Goal: Task Accomplishment & Management: Use online tool/utility

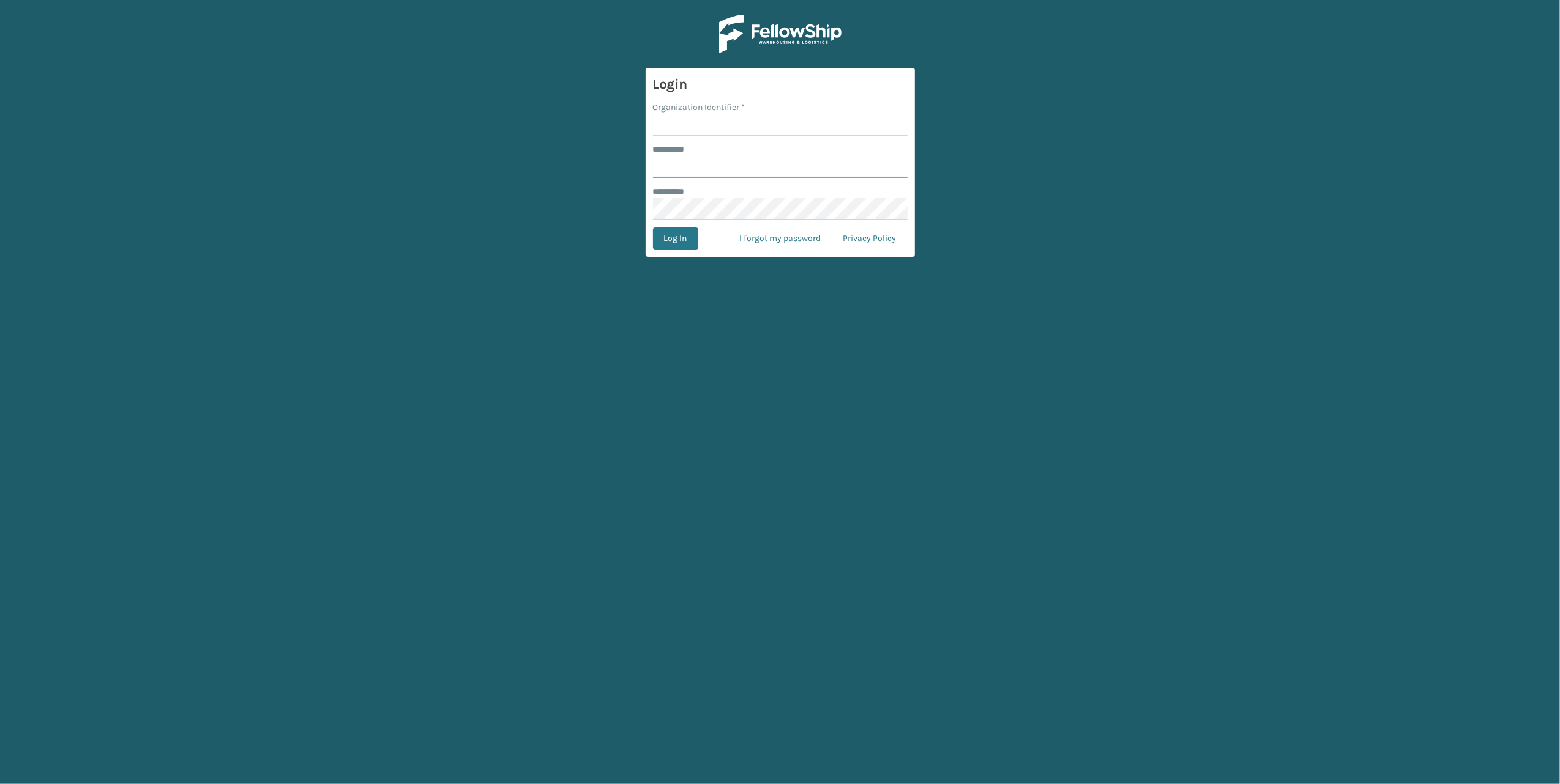
type input "******"
click at [894, 375] on main "Login Organization Identifier * ******** * ****** ******** * Log In I forgot my…" at bounding box center [780, 392] width 1560 height 784
click at [681, 125] on input "Organization Identifier *" at bounding box center [780, 124] width 254 height 22
type input "[PERSON_NAME]"
click at [653, 227] on button "Log In" at bounding box center [675, 238] width 46 height 22
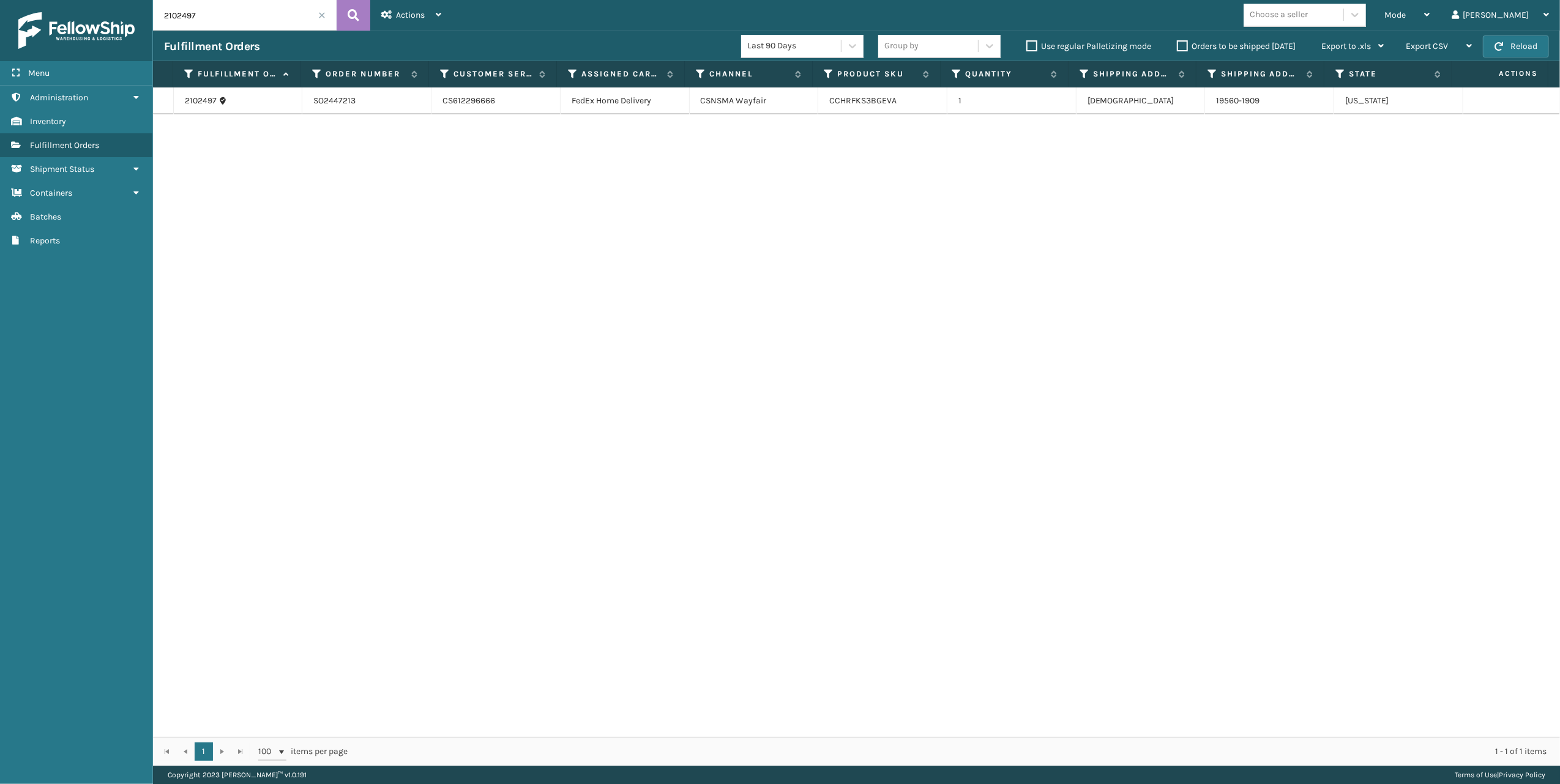
click at [324, 13] on span at bounding box center [322, 16] width 7 height 7
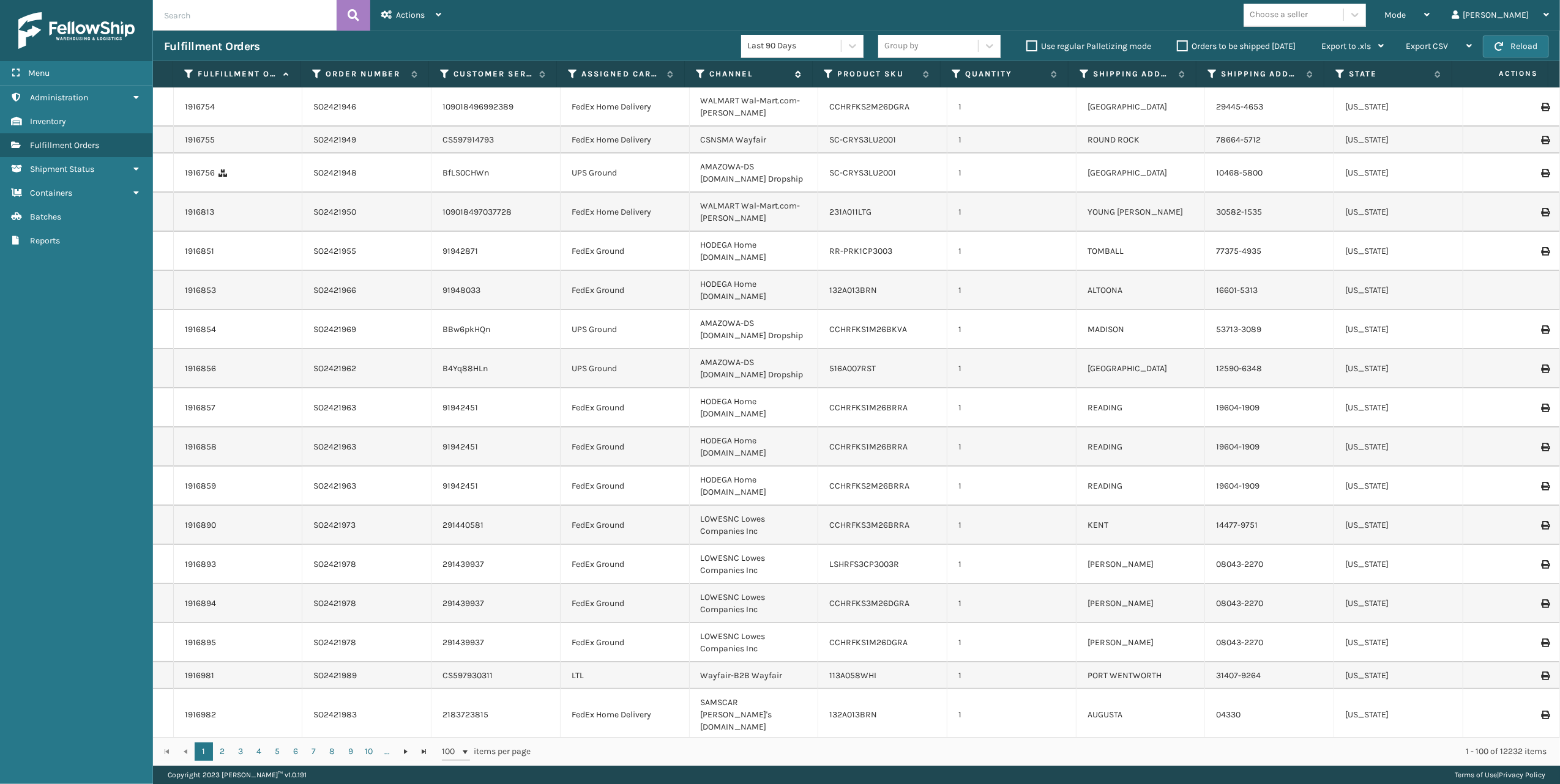
click at [702, 72] on icon at bounding box center [700, 74] width 10 height 11
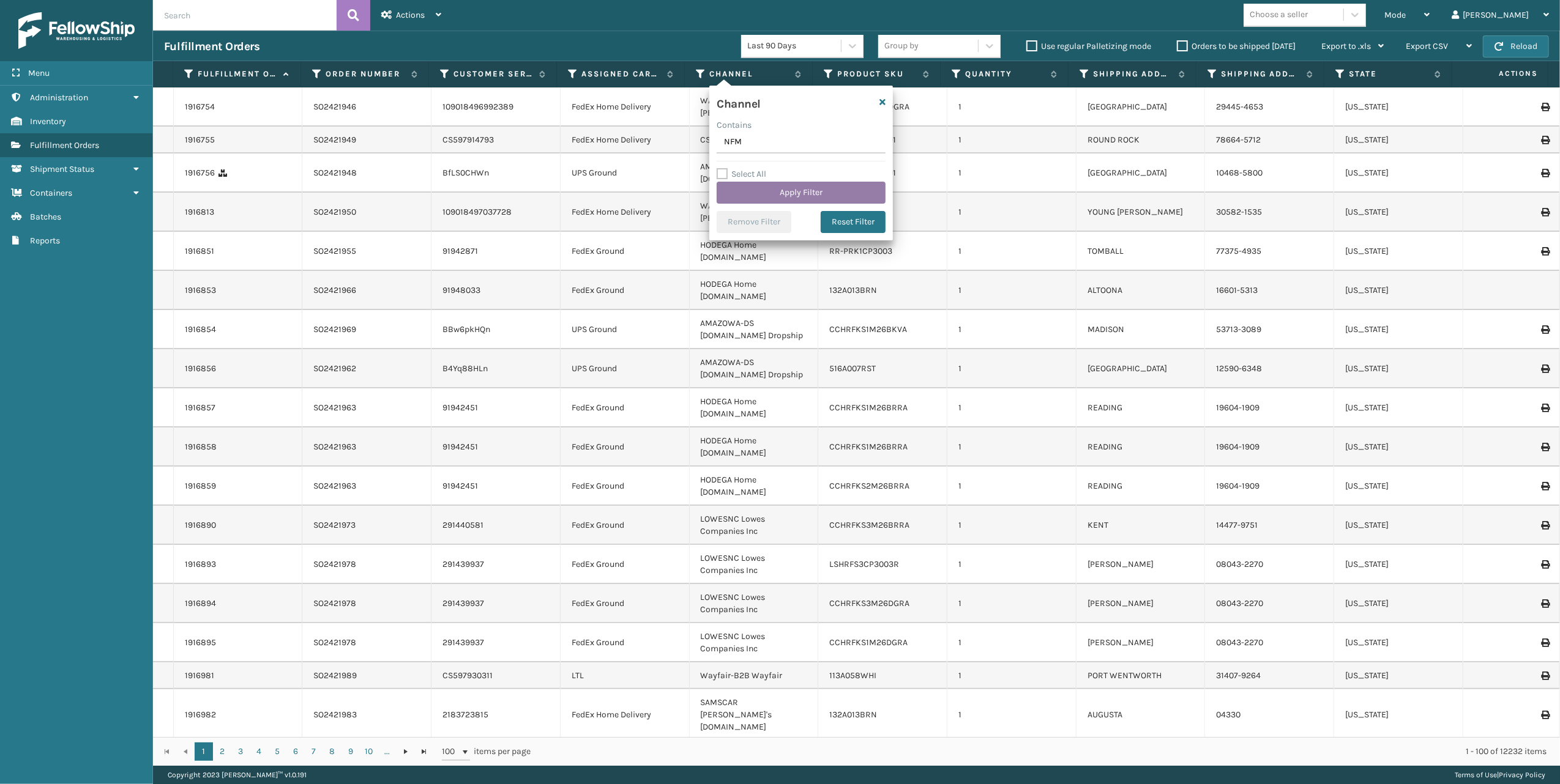
type input "NFM"
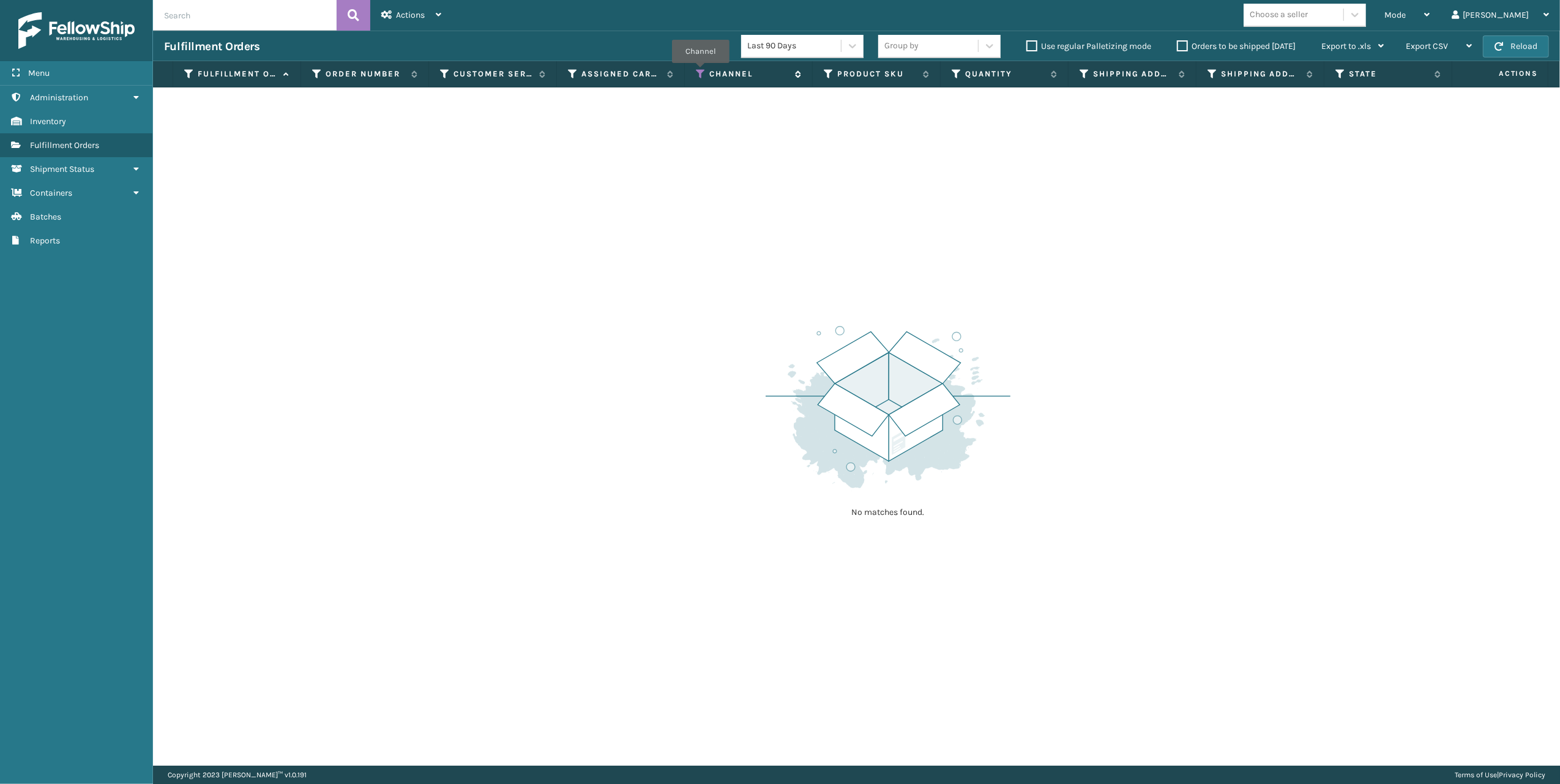
click at [701, 72] on icon at bounding box center [700, 74] width 10 height 11
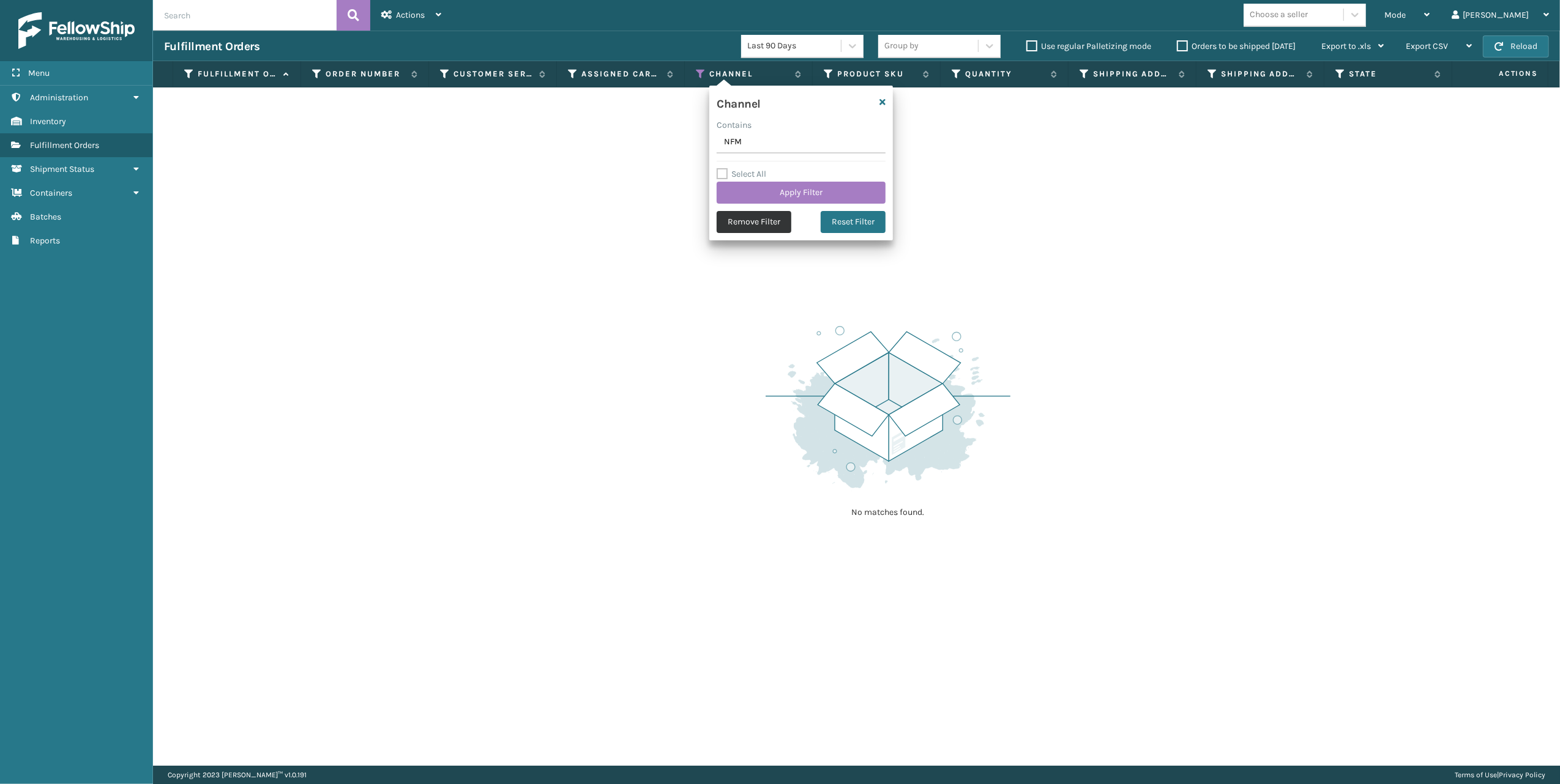
click at [723, 216] on button "Remove Filter" at bounding box center [754, 221] width 75 height 22
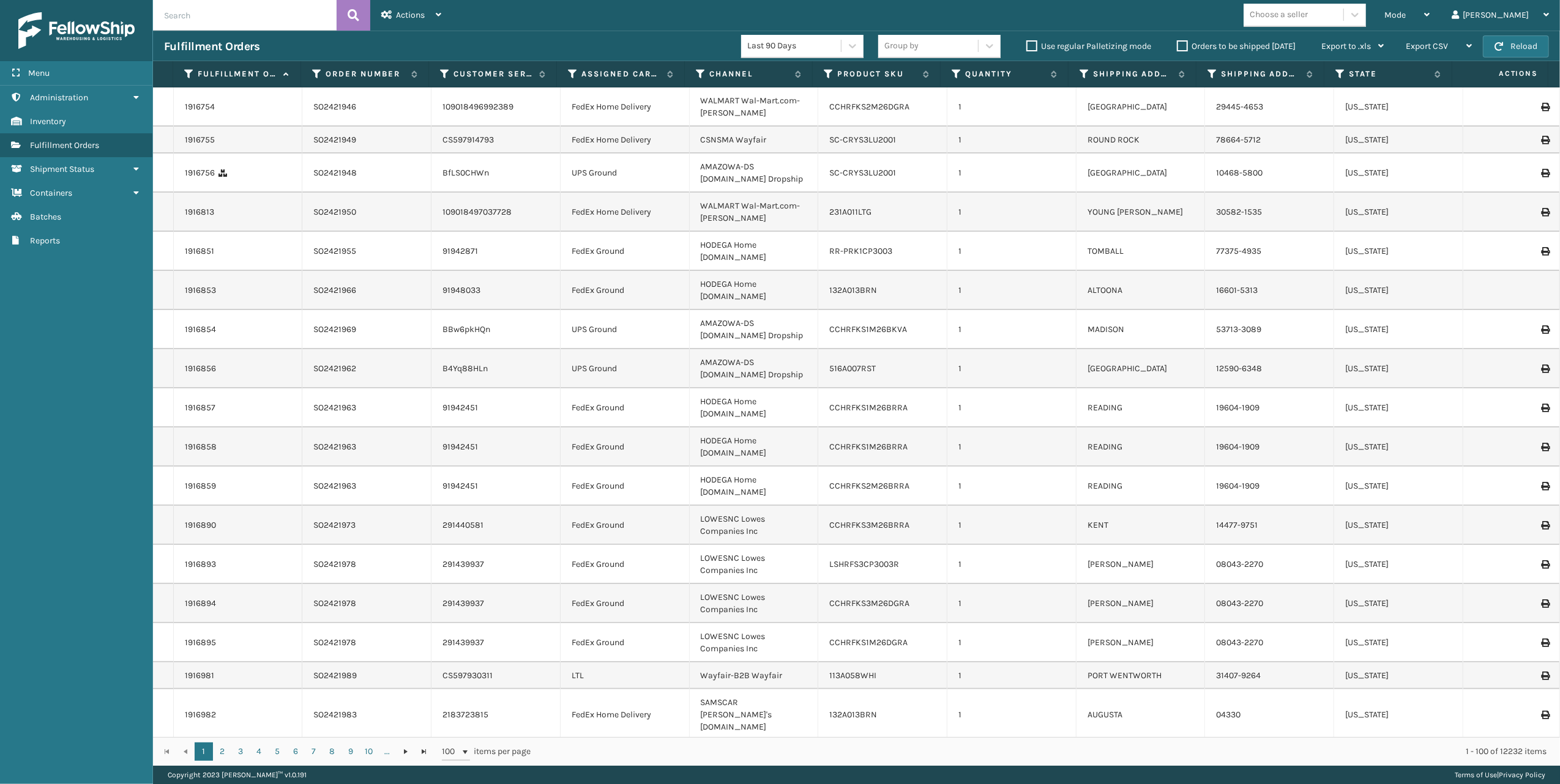
click at [221, 25] on input "text" at bounding box center [245, 15] width 183 height 31
paste input "SO2446915"
click at [1429, 12] on icon at bounding box center [1426, 14] width 5 height 8
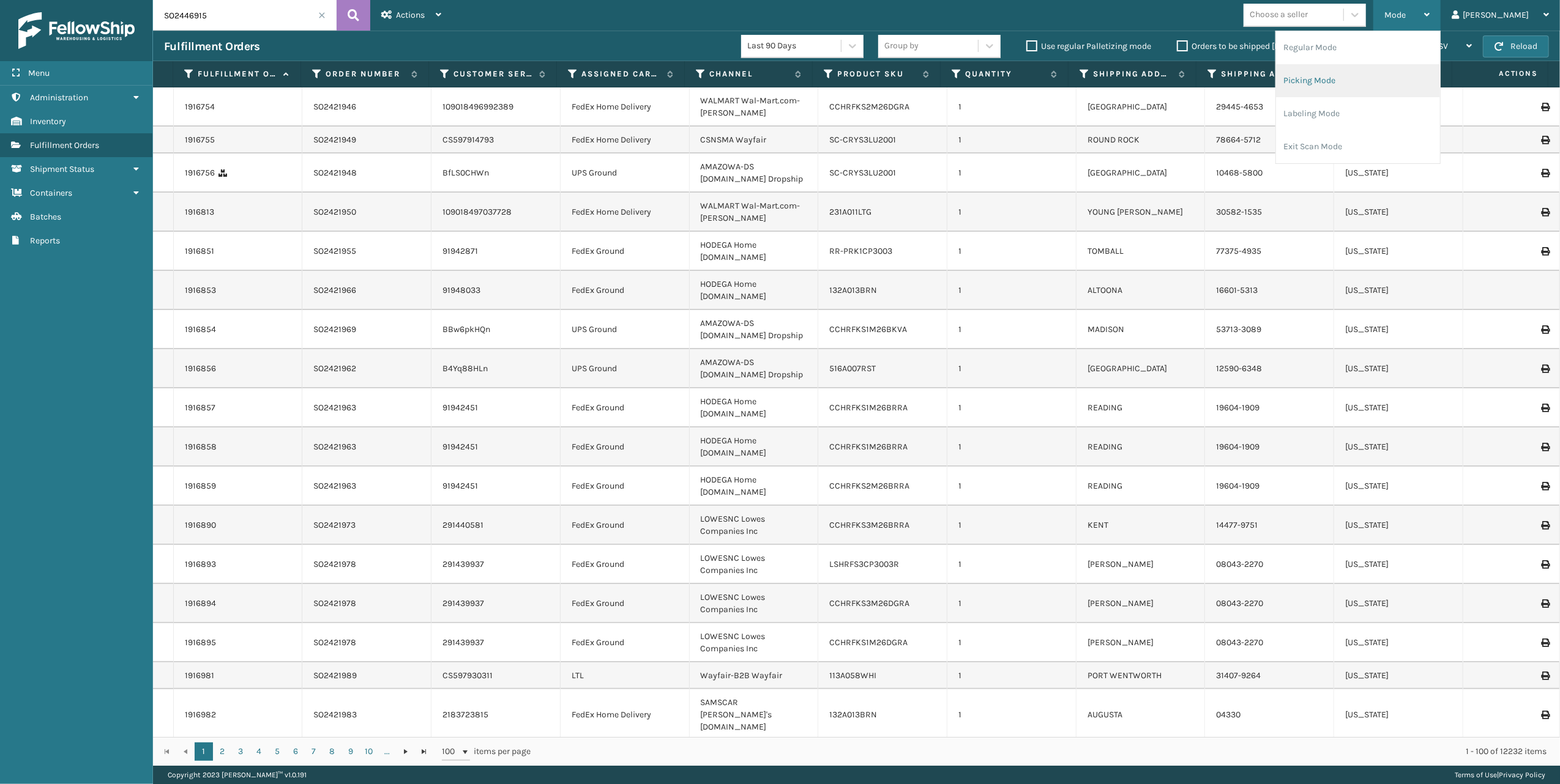
click at [1384, 79] on li "Picking Mode" at bounding box center [1357, 81] width 164 height 33
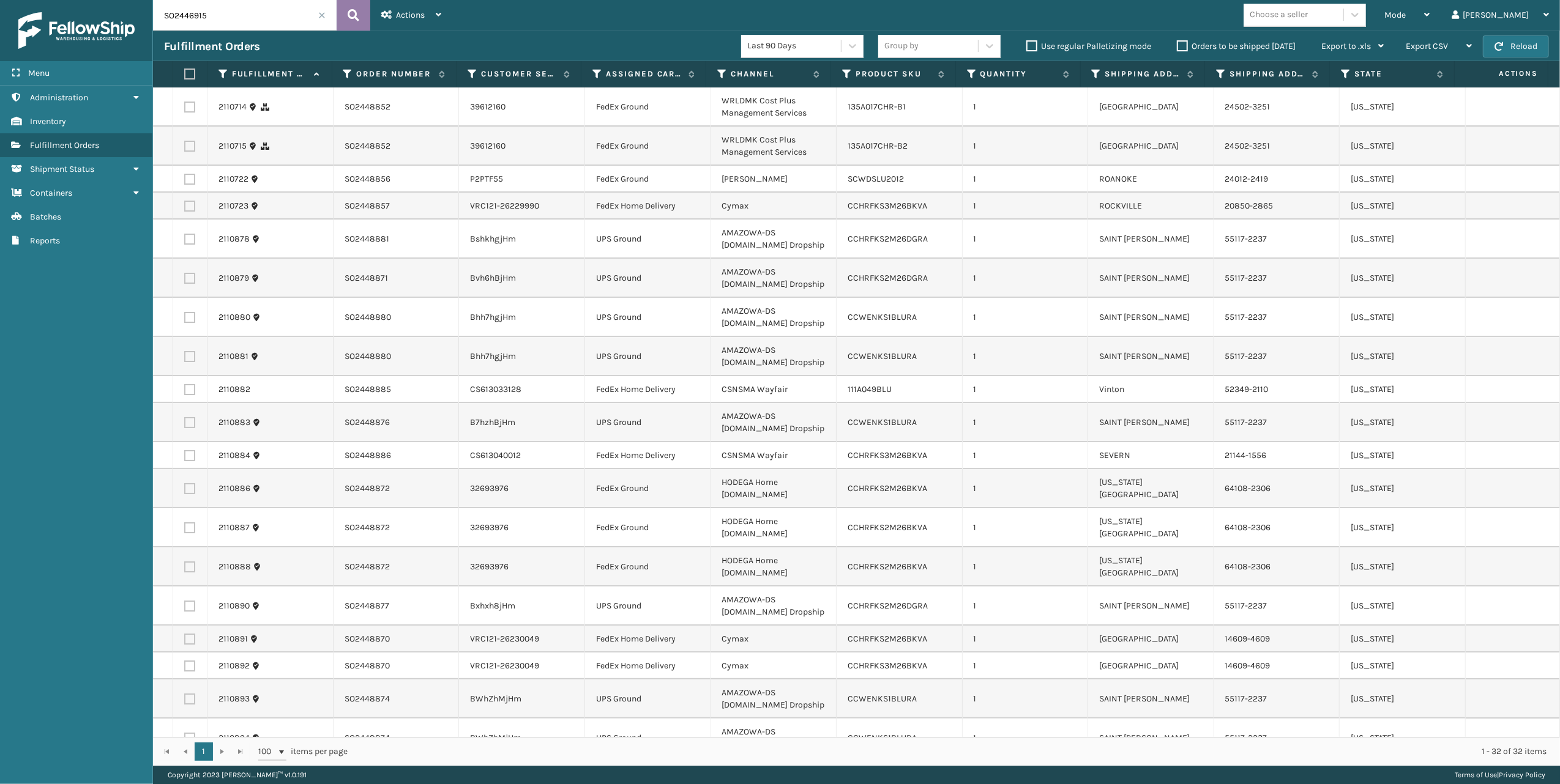
click at [363, 16] on button at bounding box center [353, 15] width 34 height 31
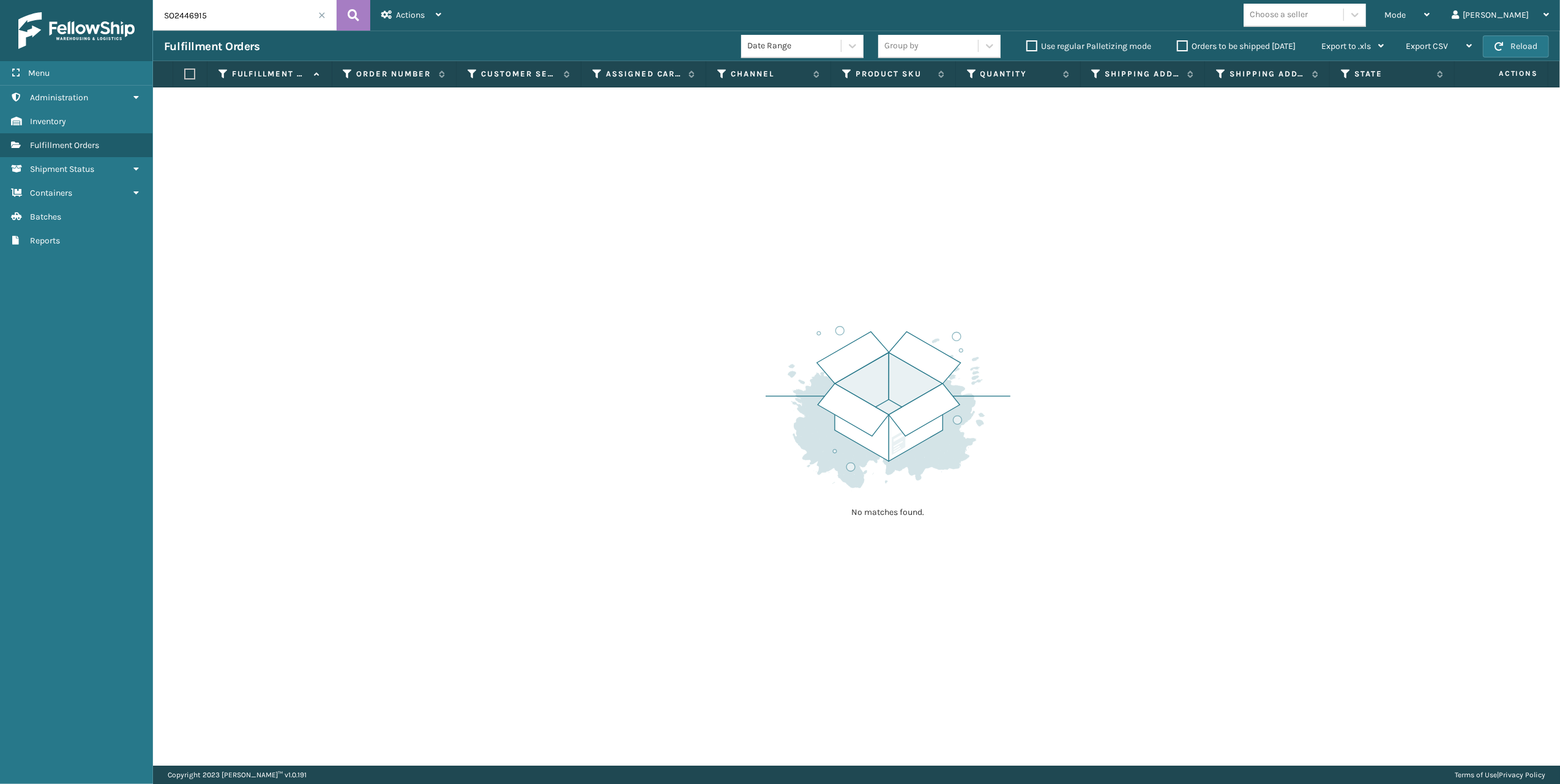
drag, startPoint x: 245, startPoint y: 8, endPoint x: 102, endPoint y: 5, distance: 143.0
click at [102, 0] on div "Menu Administration Inventory Fulfillment Orders Shipment Status Containers Bat…" at bounding box center [780, 0] width 1560 height 0
paste input "709"
type input "SO2446709"
click at [1429, 12] on div "Mode" at bounding box center [1407, 15] width 46 height 31
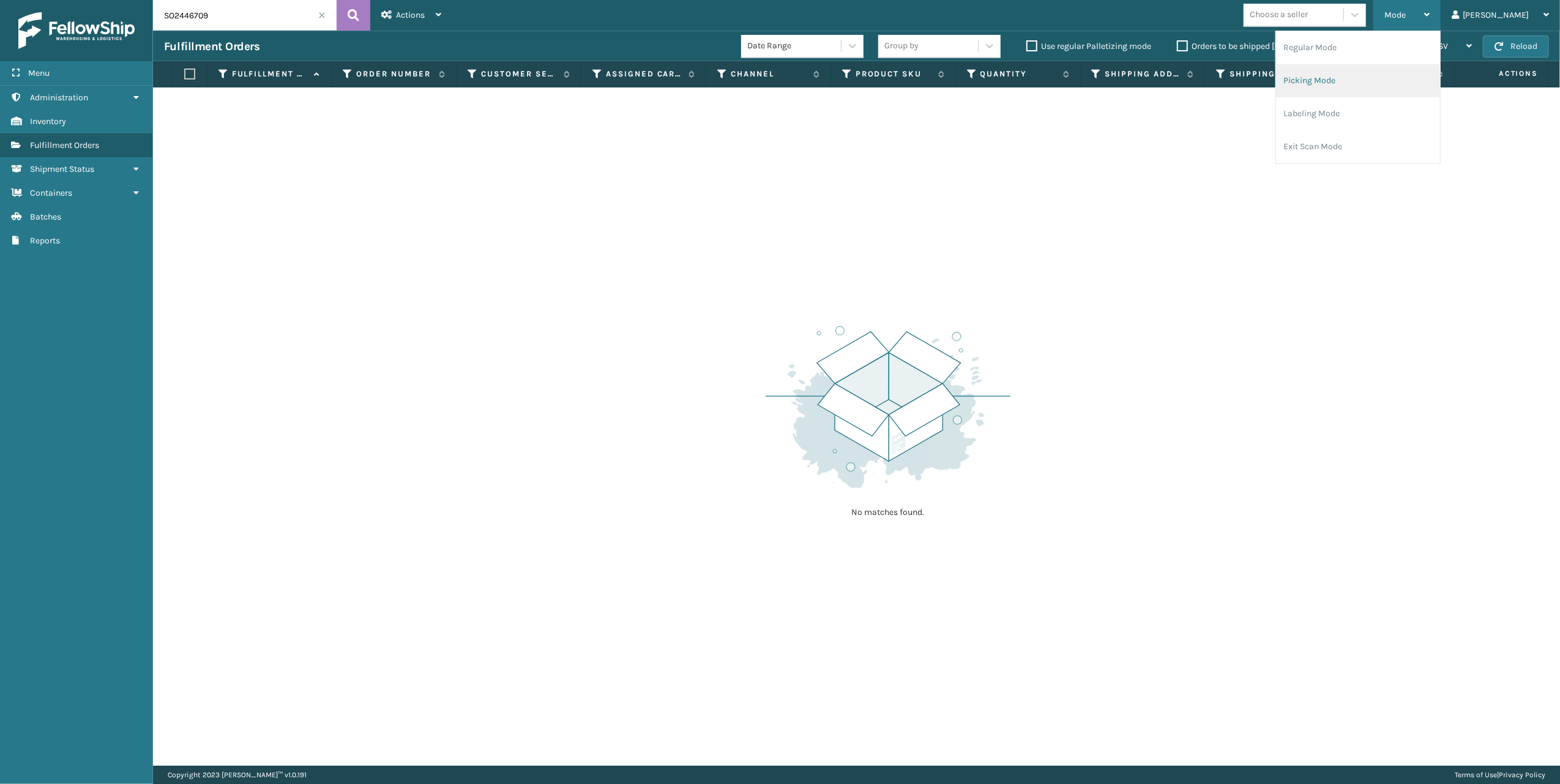
click at [1392, 75] on li "Picking Mode" at bounding box center [1357, 81] width 164 height 33
